Goal: Find specific page/section: Find specific page/section

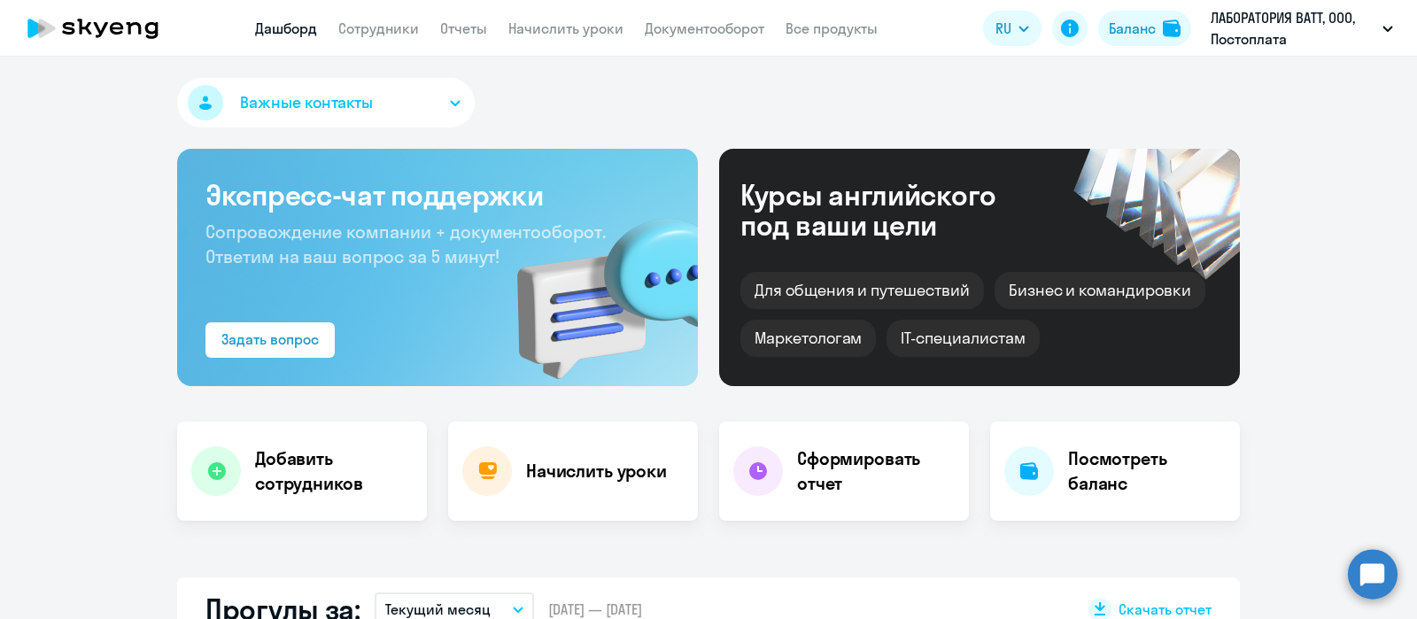
select select "30"
drag, startPoint x: 1242, startPoint y: 5, endPoint x: 879, endPoint y: 74, distance: 369.5
click at [879, 74] on div "Важные контакты Экспресс-чат поддержки Сопровождение компании + документооборот…" at bounding box center [708, 338] width 1417 height 562
click at [394, 31] on link "Сотрудники" at bounding box center [378, 28] width 81 height 18
select select "30"
